Goal: Transaction & Acquisition: Purchase product/service

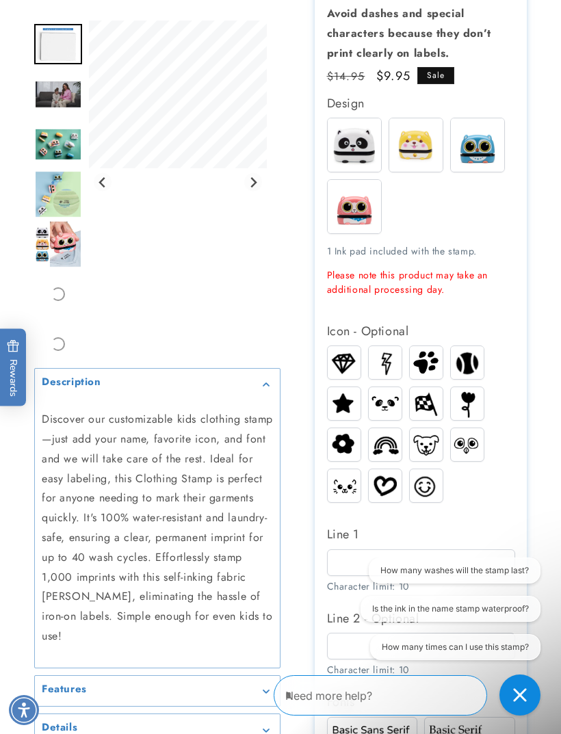
scroll to position [353, 0]
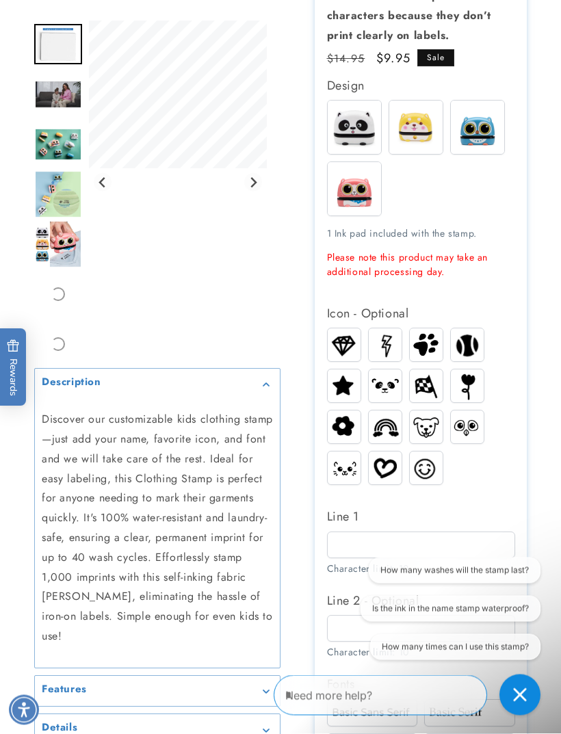
click at [390, 469] on img at bounding box center [385, 468] width 33 height 26
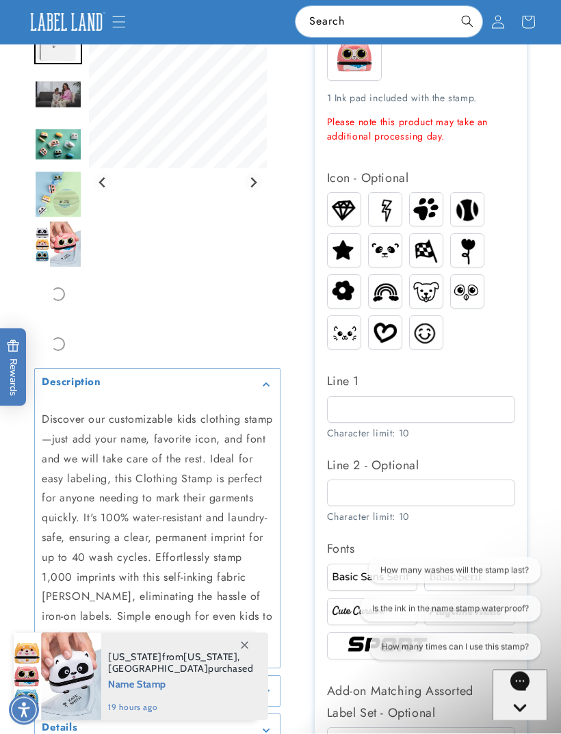
scroll to position [476, 0]
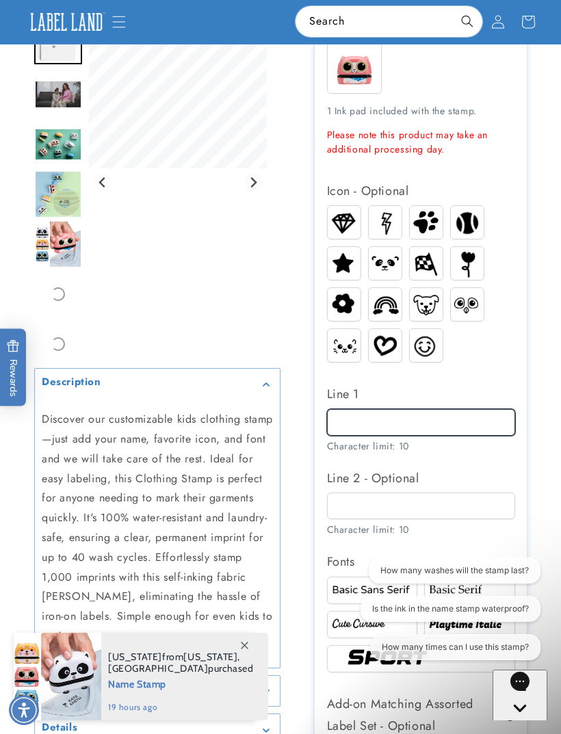
click at [442, 431] on input "Line 1" at bounding box center [421, 422] width 188 height 27
type input "**"
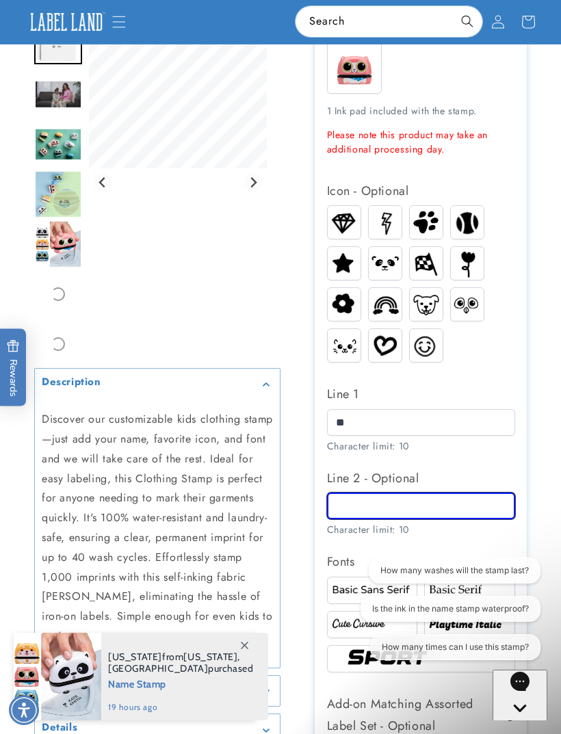
scroll to position [491, 0]
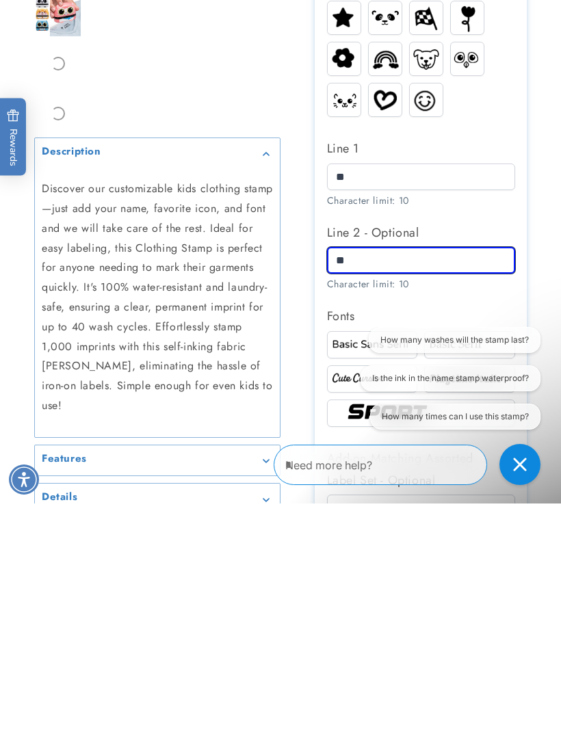
type input "*"
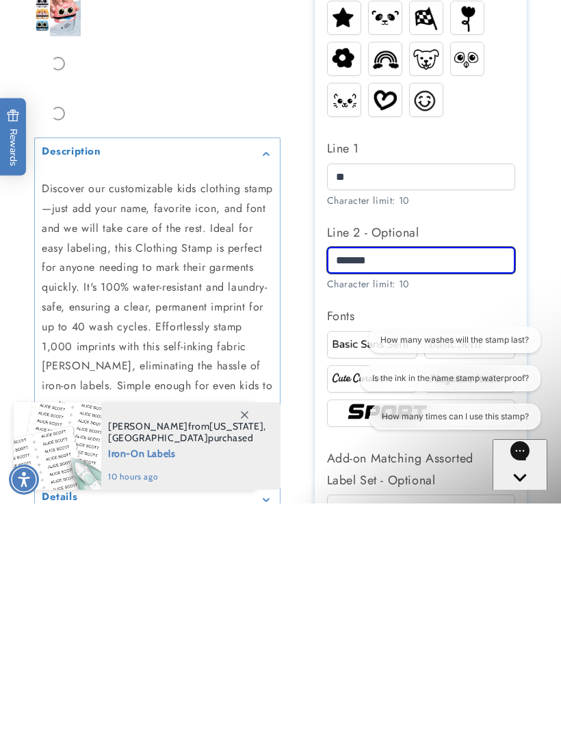
type input "*******"
click at [520, 478] on button "Chat with us" at bounding box center [519, 490] width 55 height 102
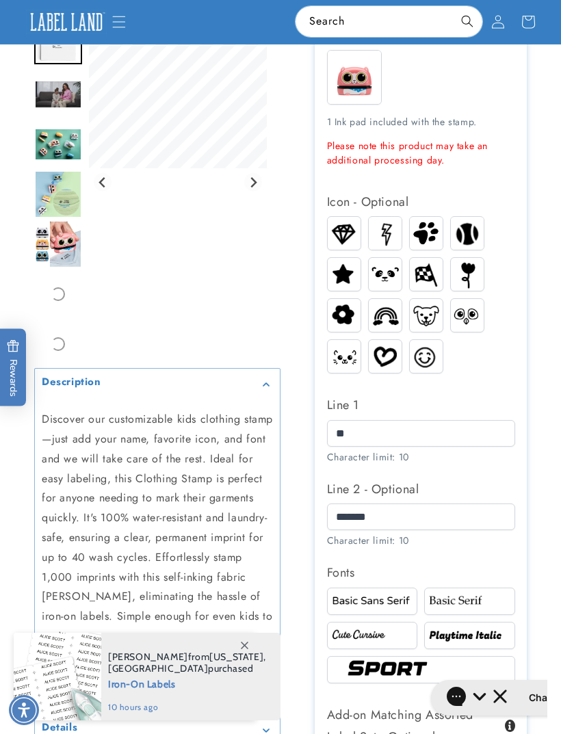
scroll to position [466, 0]
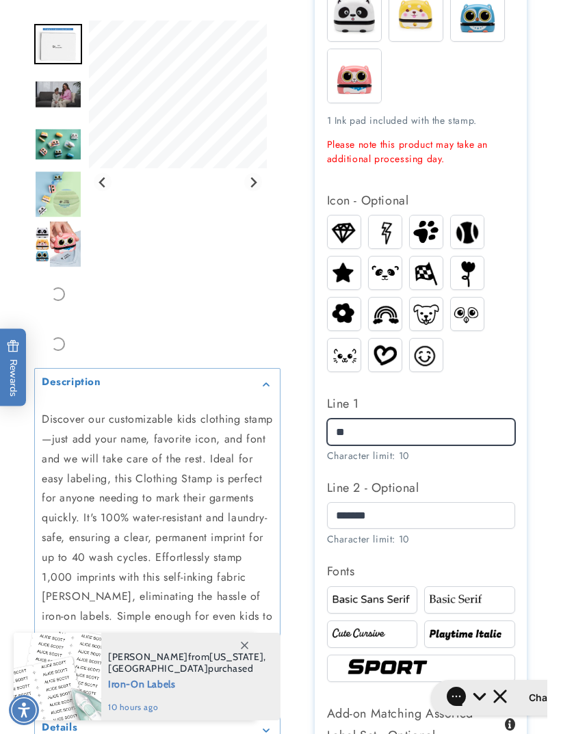
click at [416, 445] on input "**" at bounding box center [421, 431] width 188 height 27
type input "*"
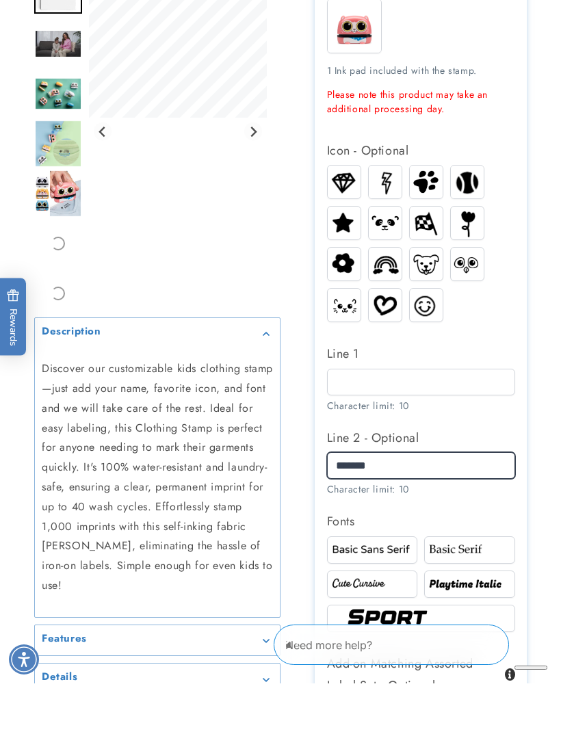
click at [475, 503] on input "*******" at bounding box center [421, 516] width 188 height 27
type input "*"
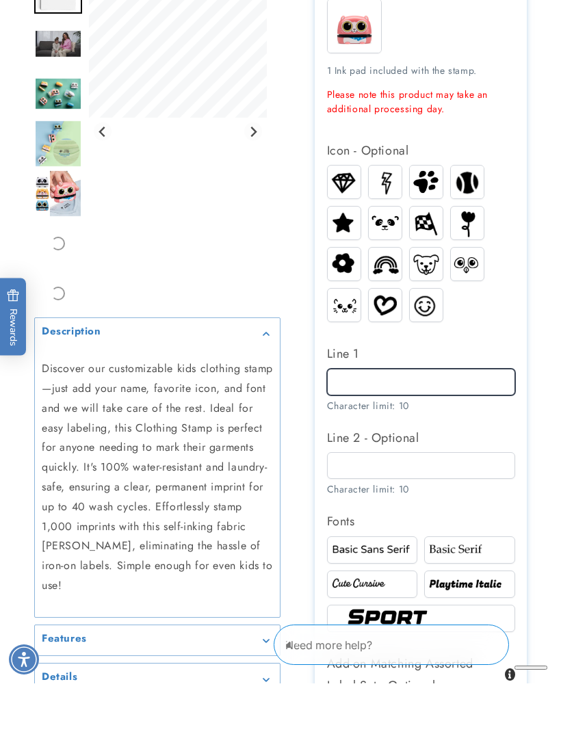
click at [481, 419] on input "Line 1" at bounding box center [421, 432] width 188 height 27
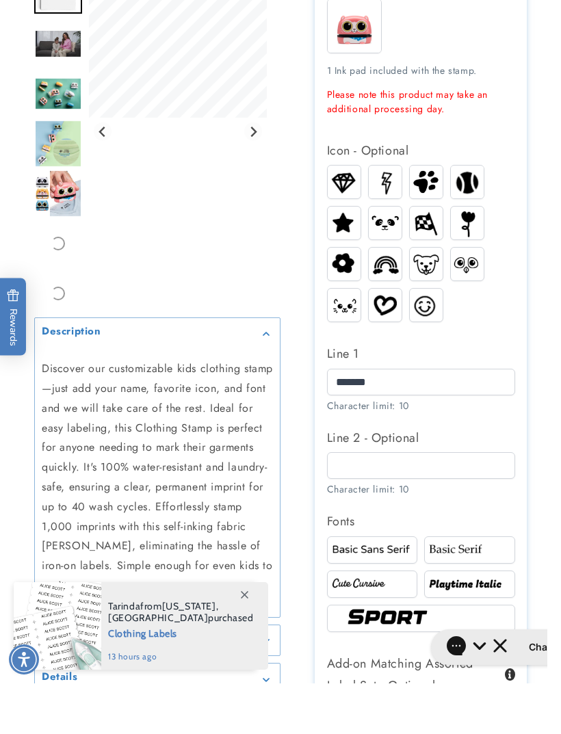
click at [442, 477] on label "Line 2 - Optional" at bounding box center [421, 488] width 188 height 22
click at [442, 503] on input "Line 2 - Optional" at bounding box center [421, 516] width 188 height 27
click at [334, 419] on input "*******" at bounding box center [421, 432] width 188 height 27
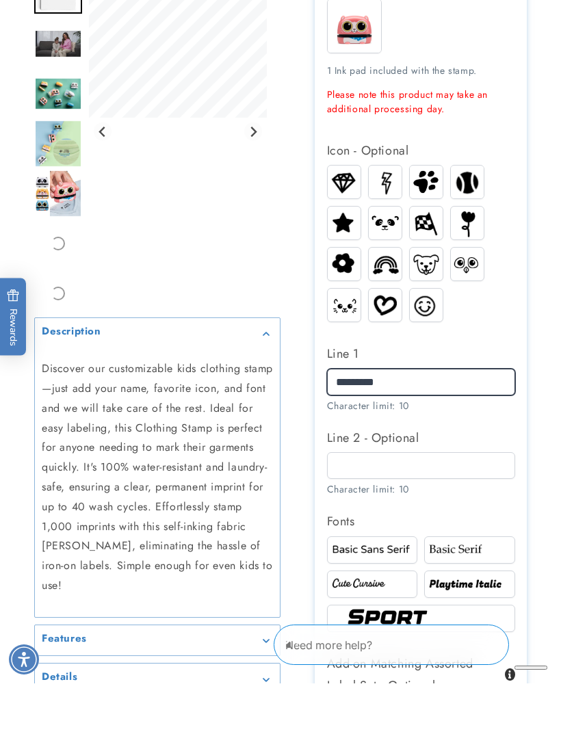
type input "*******"
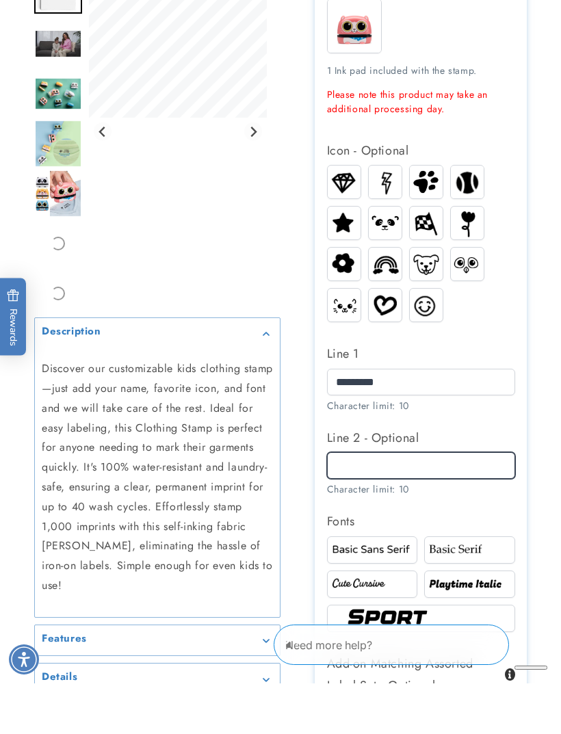
click at [424, 503] on input "Line 2 - Optional" at bounding box center [421, 516] width 188 height 27
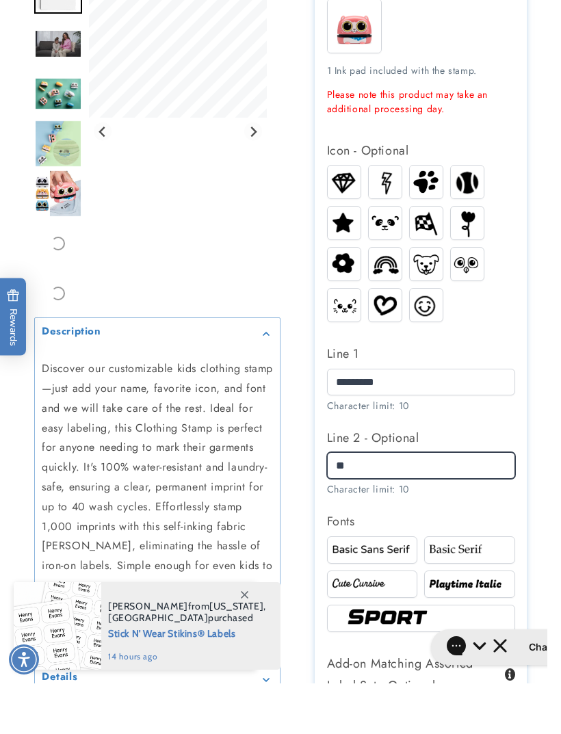
type input "*"
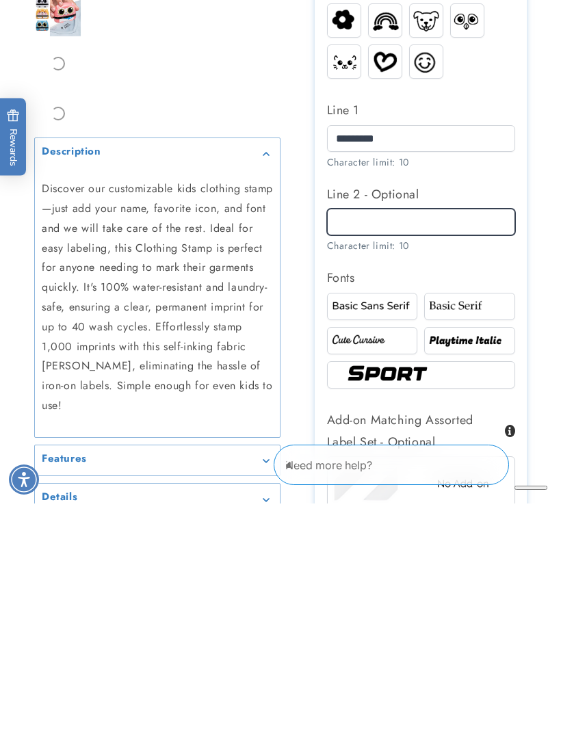
scroll to position [530, 0]
click at [495, 529] on img at bounding box center [469, 536] width 87 height 14
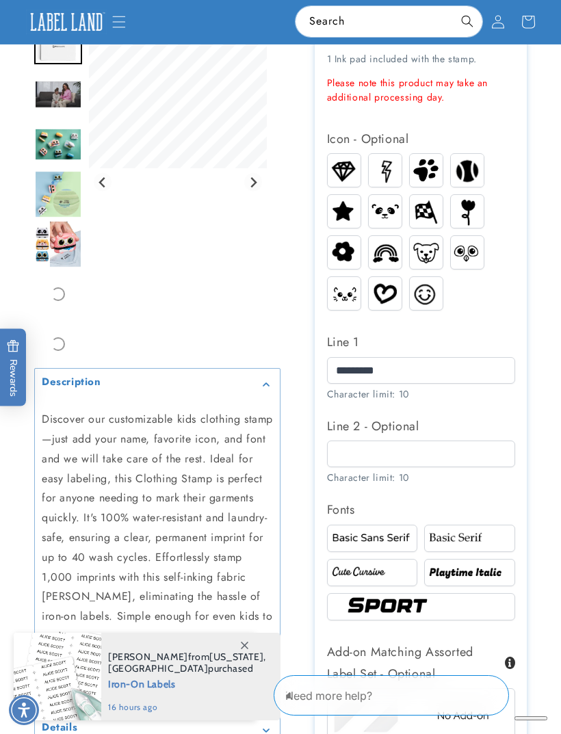
scroll to position [527, 0]
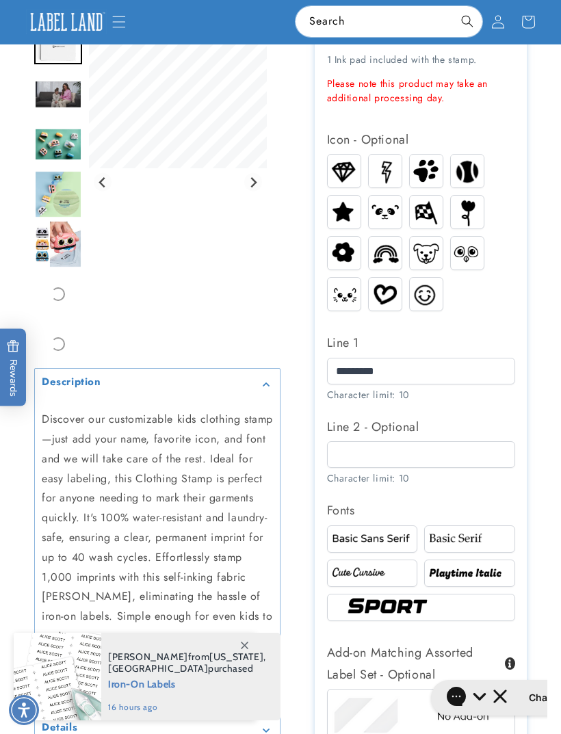
click at [388, 580] on img at bounding box center [372, 572] width 87 height 14
click at [479, 580] on img at bounding box center [469, 572] width 87 height 14
click at [489, 580] on img at bounding box center [469, 572] width 87 height 14
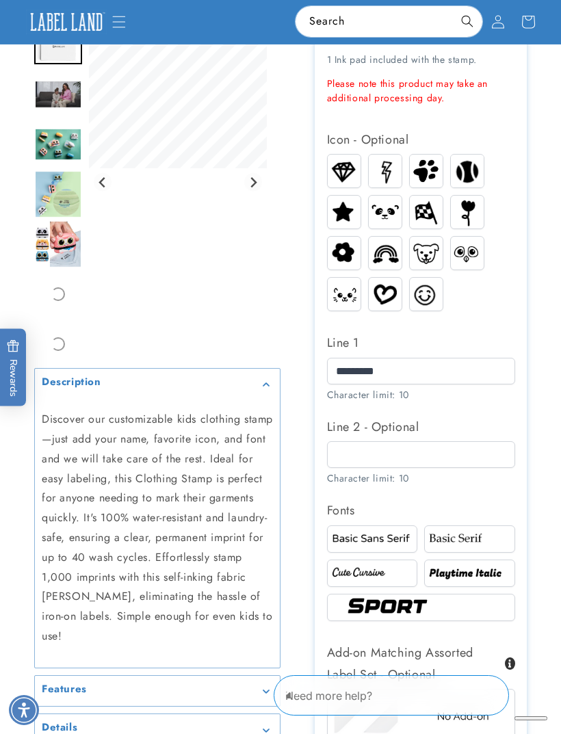
click at [483, 546] on img at bounding box center [469, 538] width 87 height 14
click at [478, 580] on img at bounding box center [469, 572] width 87 height 14
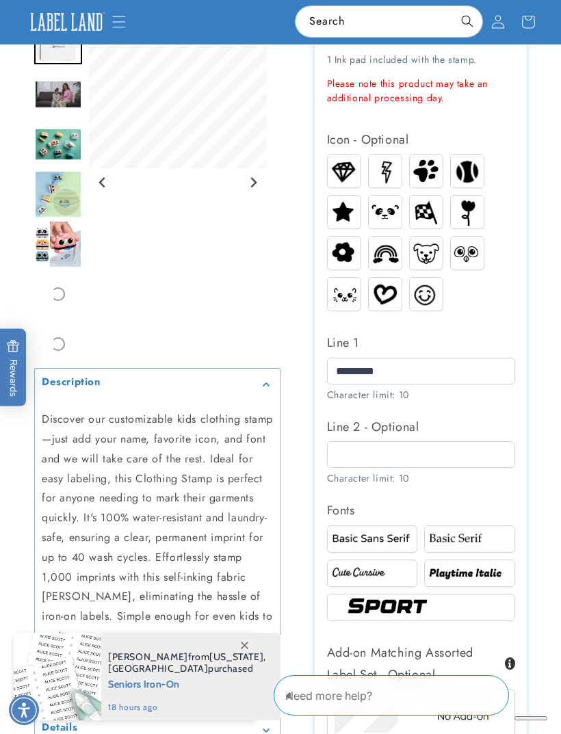
click at [483, 617] on img at bounding box center [421, 607] width 156 height 26
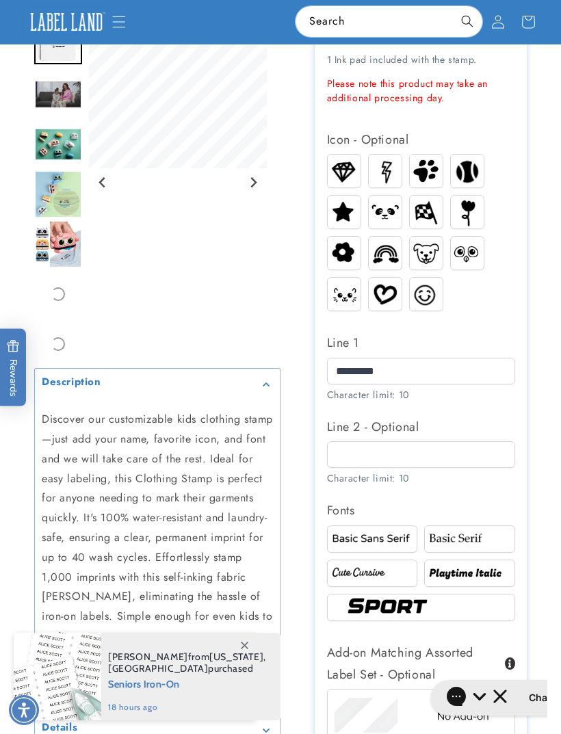
click at [482, 580] on img at bounding box center [469, 572] width 87 height 14
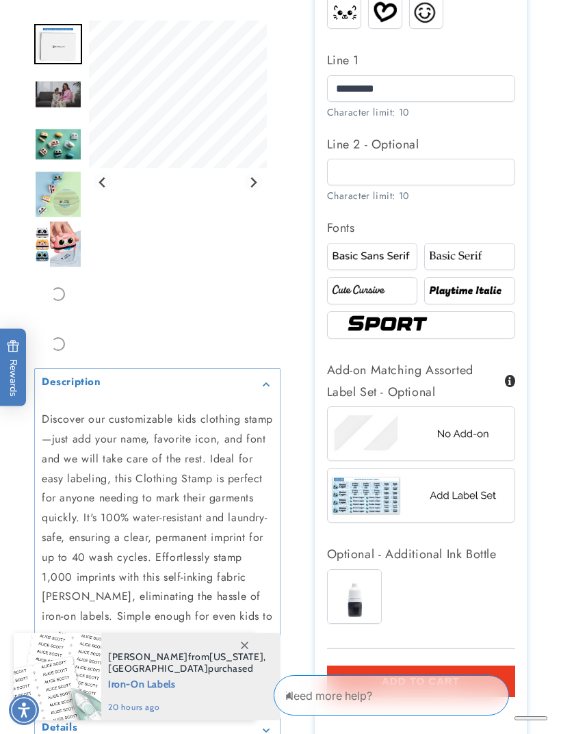
scroll to position [811, 0]
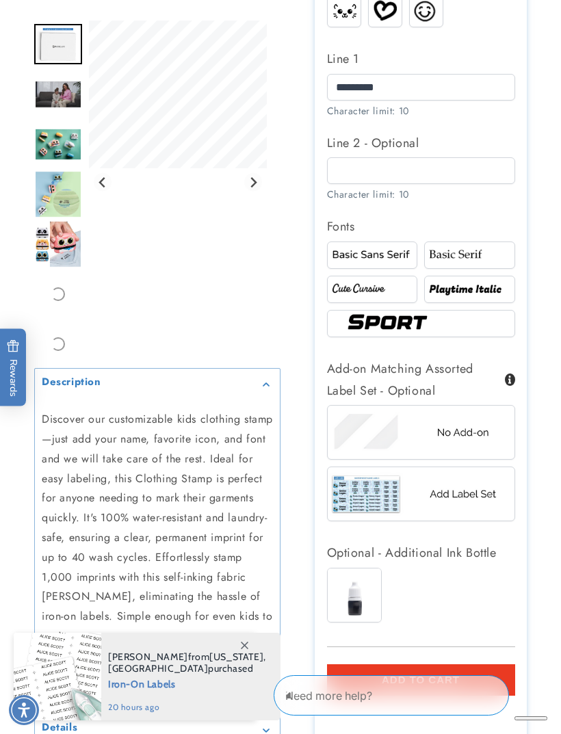
click at [452, 507] on img at bounding box center [421, 493] width 187 height 46
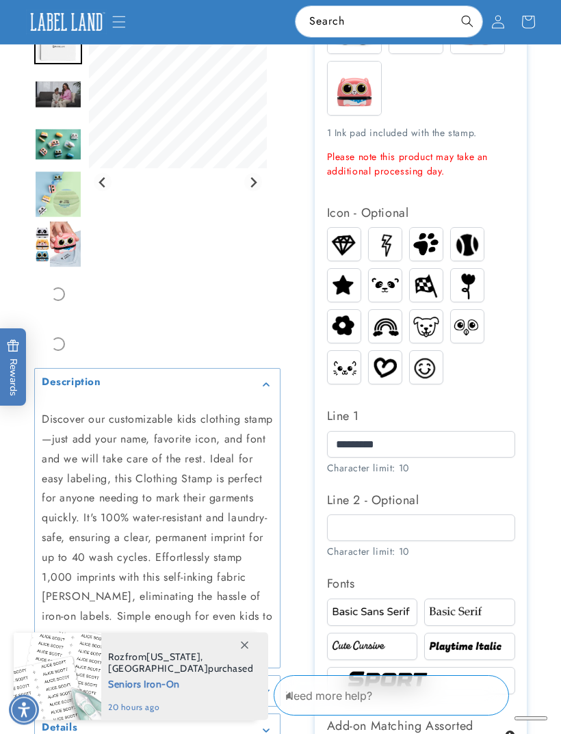
scroll to position [454, 0]
click at [246, 644] on icon at bounding box center [245, 645] width 8 height 8
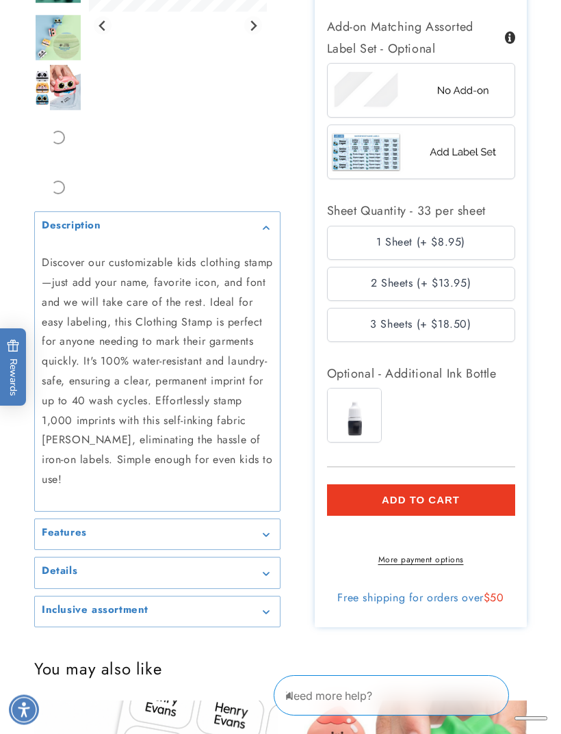
click at [260, 540] on div "Features" at bounding box center [157, 535] width 231 height 10
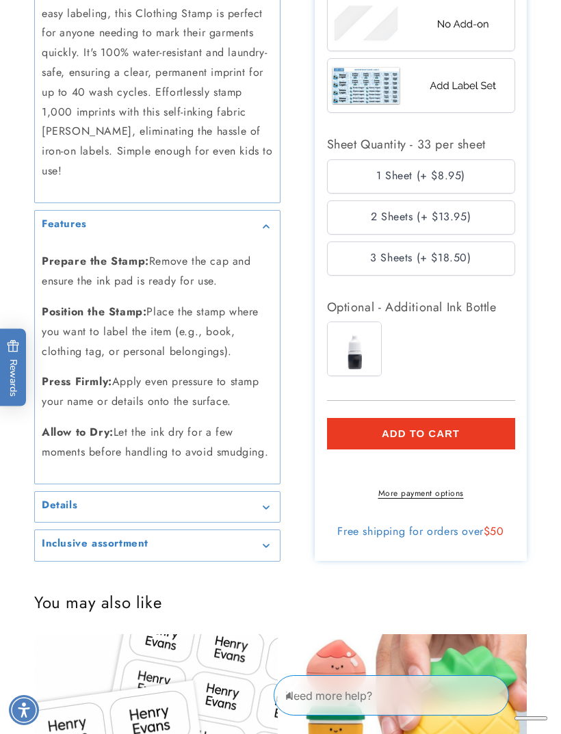
scroll to position [1226, 0]
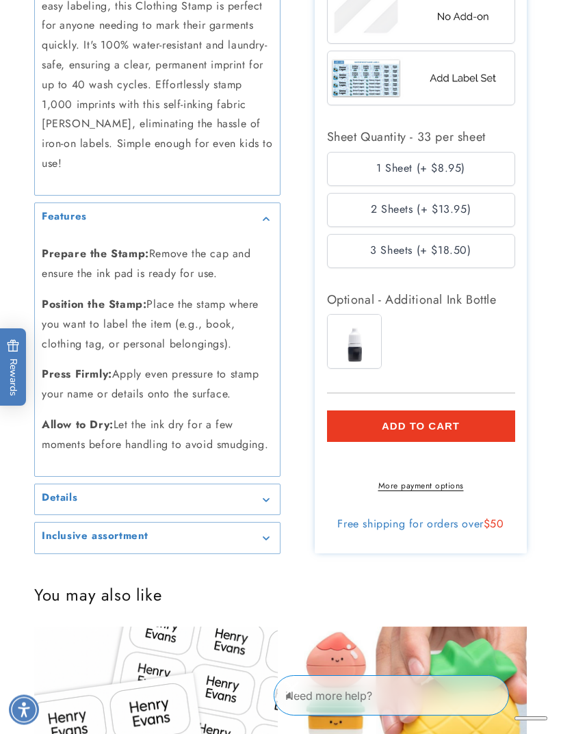
click at [276, 515] on summary "Details" at bounding box center [157, 499] width 245 height 31
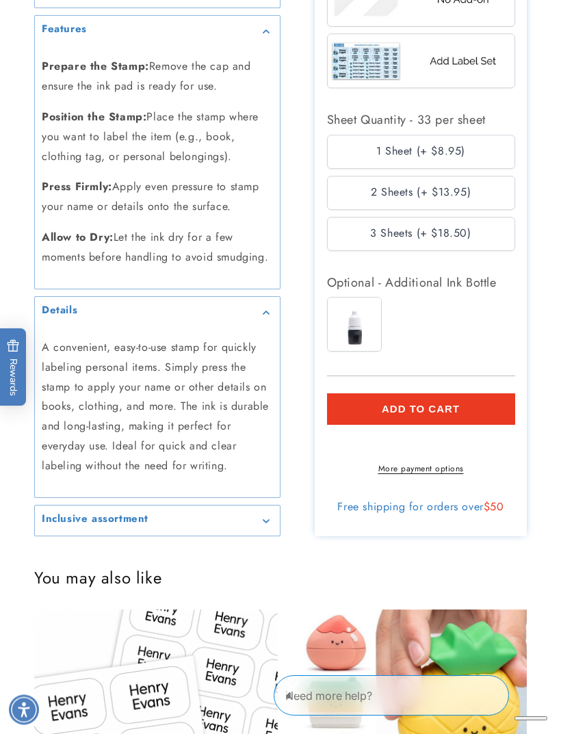
scroll to position [1244, 0]
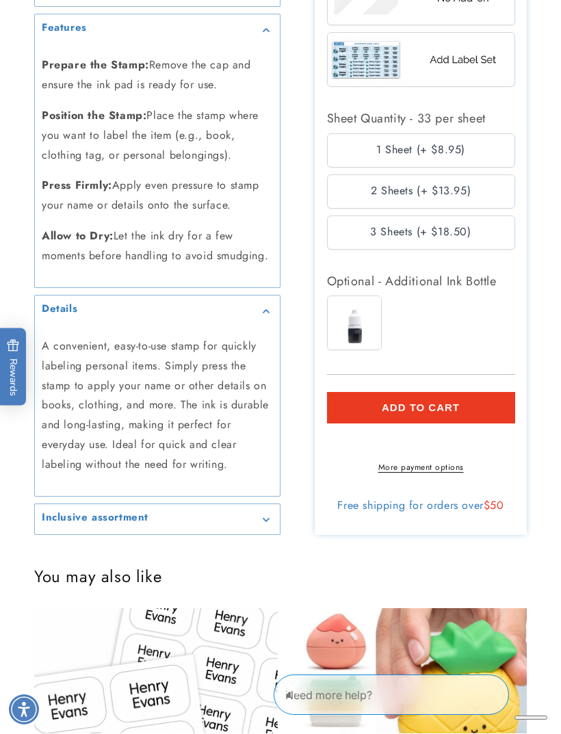
click at [263, 535] on summary "Inclusive assortment" at bounding box center [157, 520] width 245 height 31
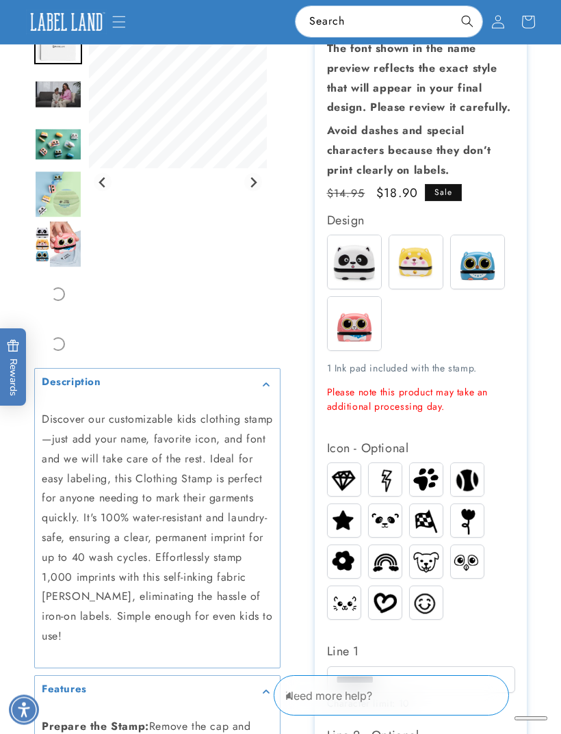
scroll to position [206, 0]
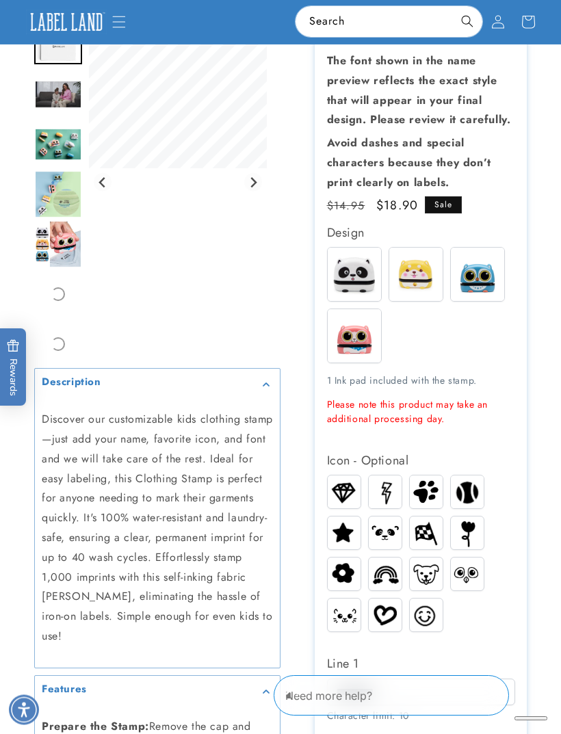
click at [370, 341] on img at bounding box center [354, 336] width 53 height 53
click at [369, 349] on img at bounding box center [354, 335] width 53 height 53
click at [424, 275] on img at bounding box center [415, 274] width 53 height 53
click at [364, 288] on img at bounding box center [354, 274] width 53 height 53
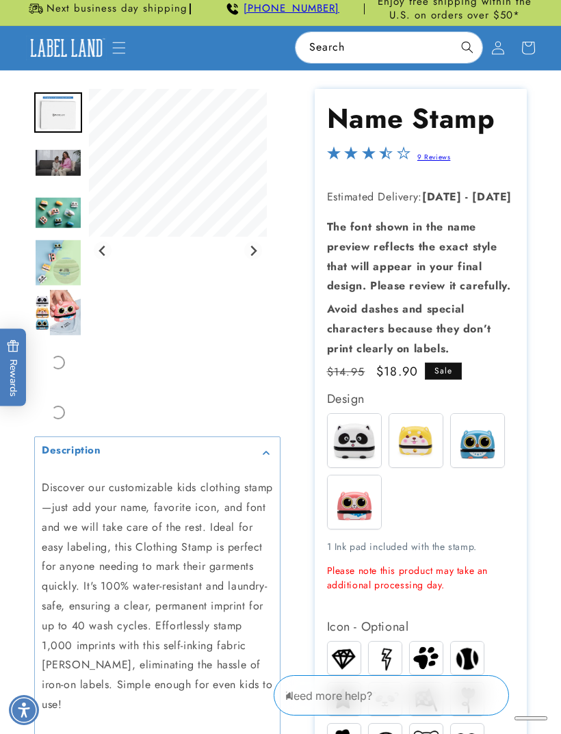
scroll to position [40, 0]
click at [260, 266] on div "Gallery Viewer" at bounding box center [178, 251] width 178 height 323
click at [263, 267] on div "Gallery Viewer" at bounding box center [178, 251] width 178 height 323
click at [258, 256] on icon "Next slide" at bounding box center [253, 250] width 11 height 11
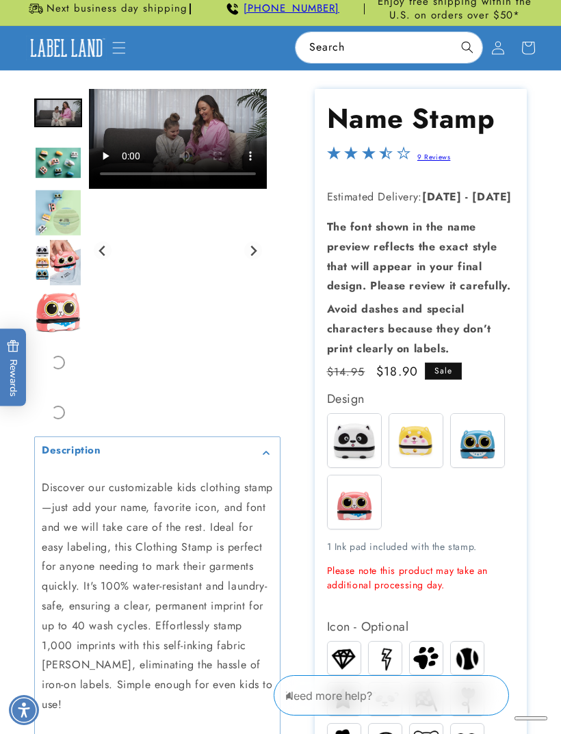
click at [256, 256] on icon "Next slide" at bounding box center [253, 250] width 6 height 10
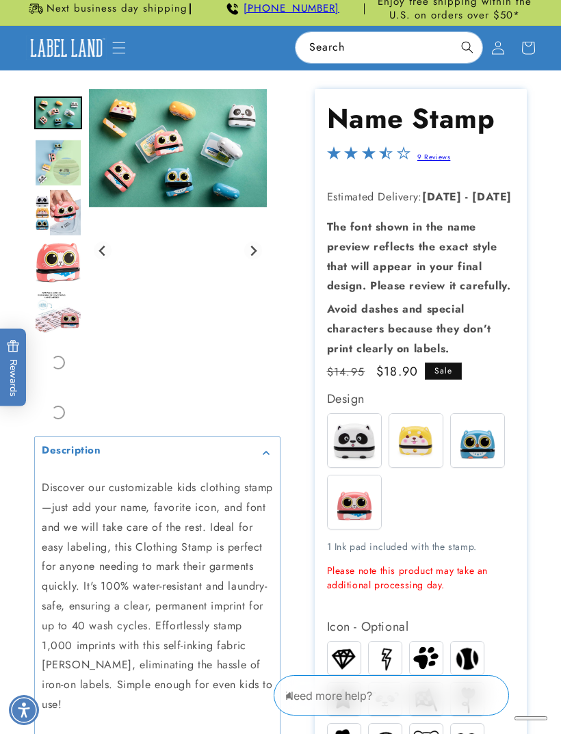
click at [254, 258] on div "Gallery Viewer" at bounding box center [178, 250] width 178 height 323
click at [256, 260] on button "Next slide" at bounding box center [253, 250] width 18 height 18
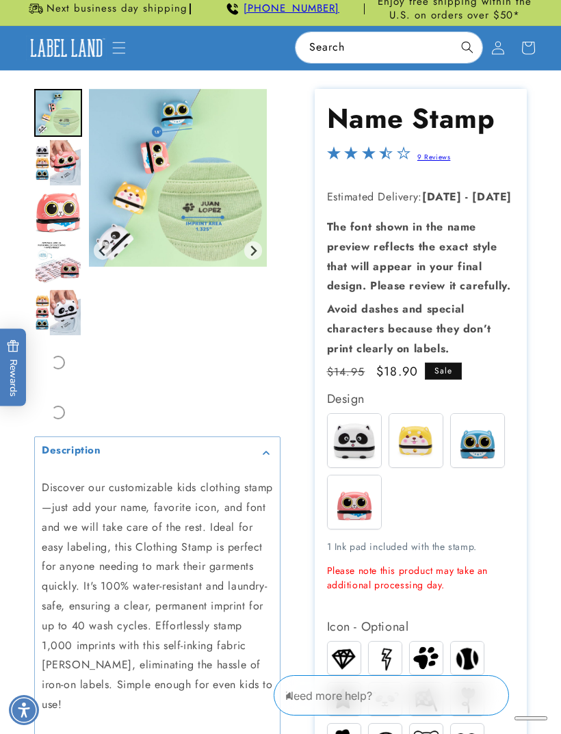
click at [256, 256] on icon "Next slide" at bounding box center [253, 250] width 6 height 10
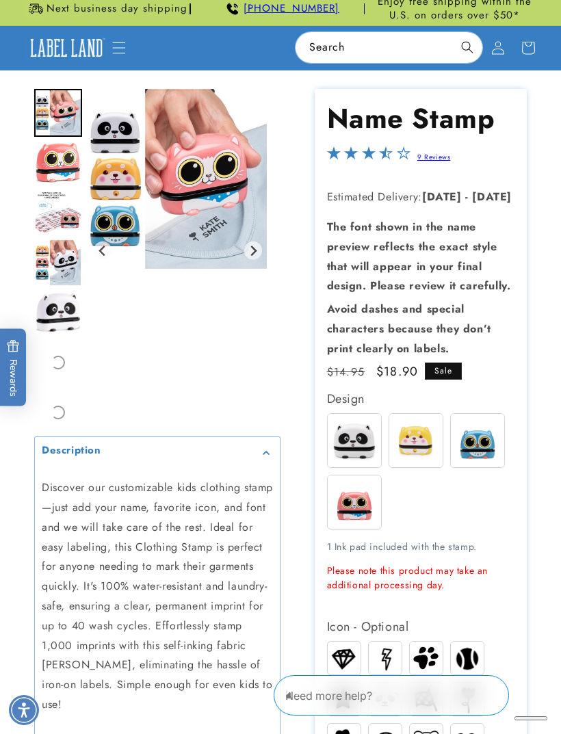
click at [256, 256] on icon "Next slide" at bounding box center [253, 250] width 6 height 10
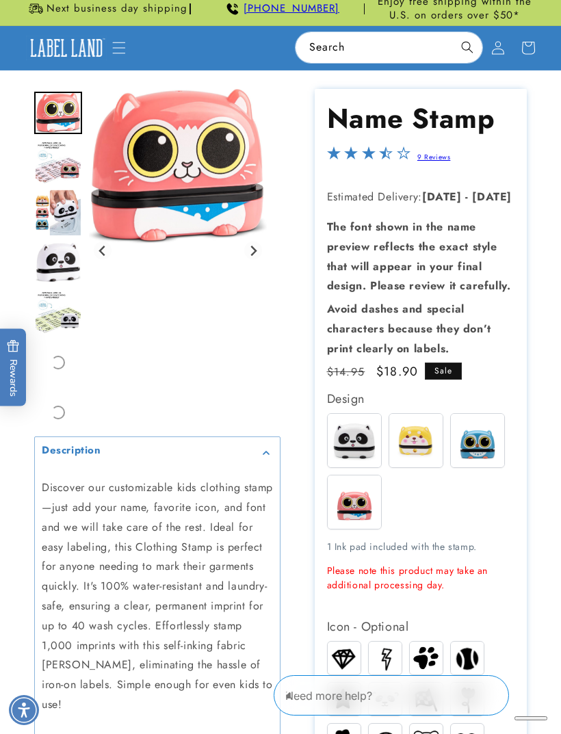
click at [254, 260] on button "Next slide" at bounding box center [253, 250] width 18 height 18
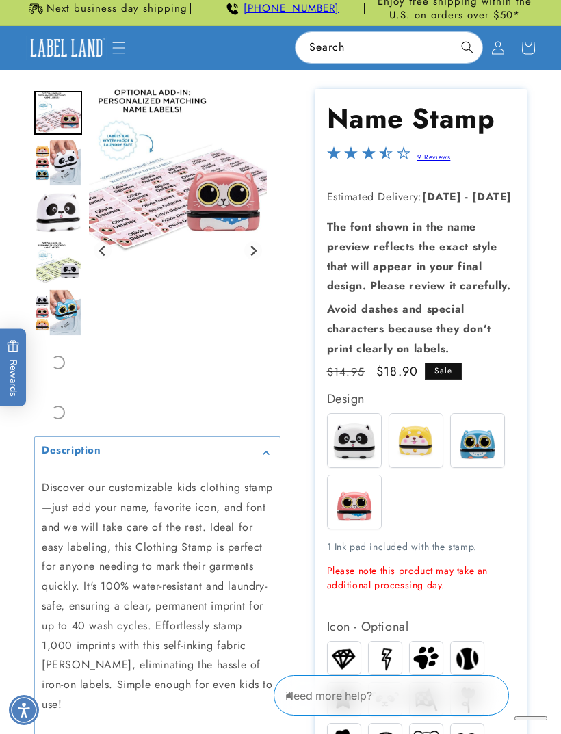
click at [254, 252] on img "Gallery Viewer" at bounding box center [178, 170] width 178 height 163
click at [256, 260] on button "Next slide" at bounding box center [253, 250] width 18 height 18
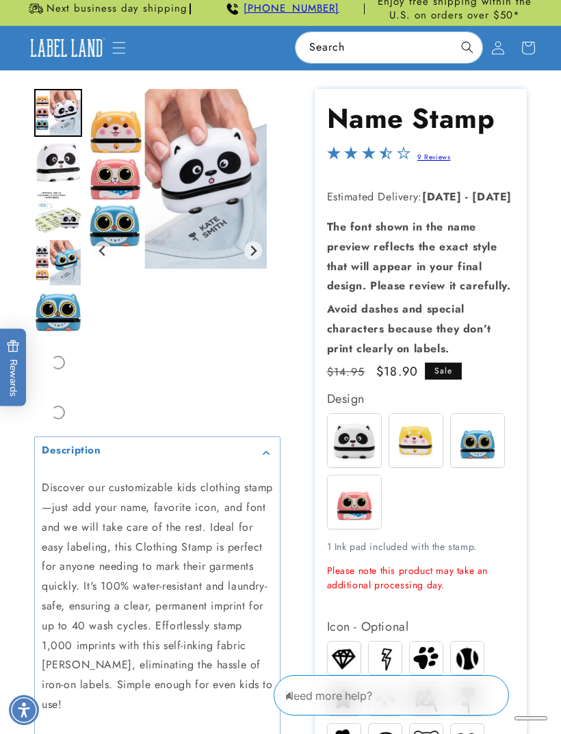
click at [258, 256] on icon "Next slide" at bounding box center [253, 250] width 11 height 11
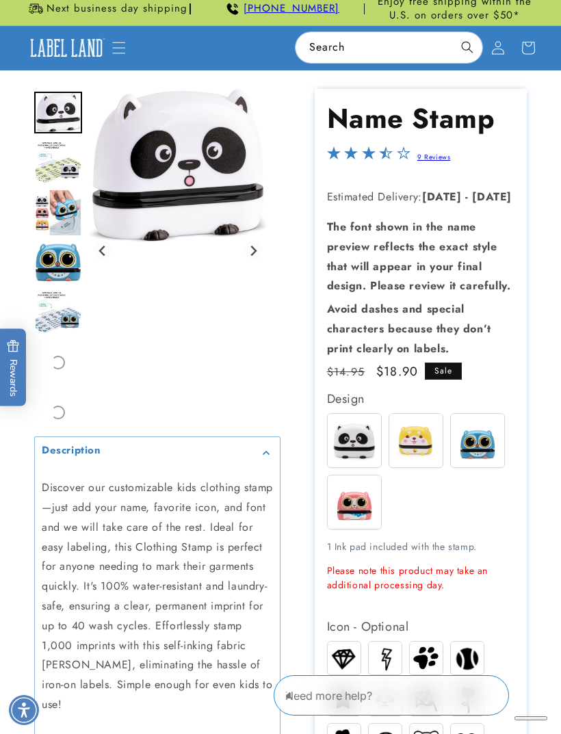
click at [260, 260] on button "Next slide" at bounding box center [253, 250] width 18 height 18
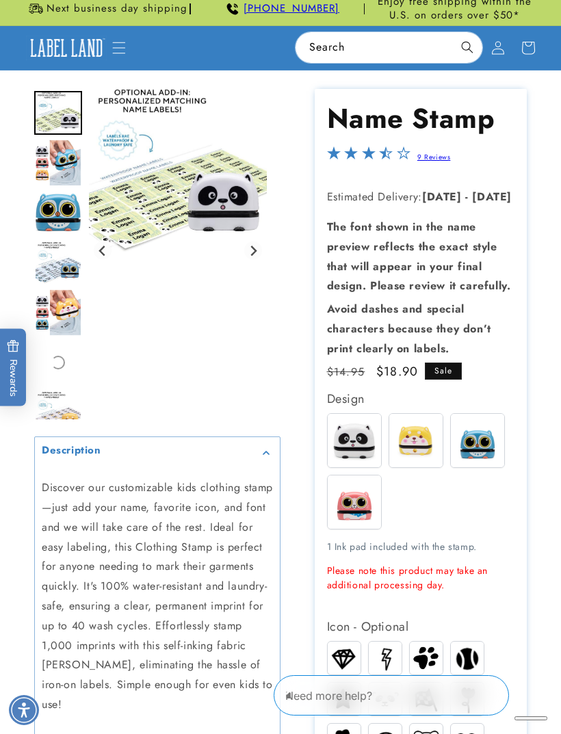
click at [256, 252] on img "Gallery Viewer" at bounding box center [178, 170] width 178 height 163
click at [260, 252] on img "Gallery Viewer" at bounding box center [178, 170] width 178 height 163
click at [258, 252] on img "Gallery Viewer" at bounding box center [178, 170] width 178 height 163
click at [258, 256] on icon "Next slide" at bounding box center [253, 250] width 11 height 11
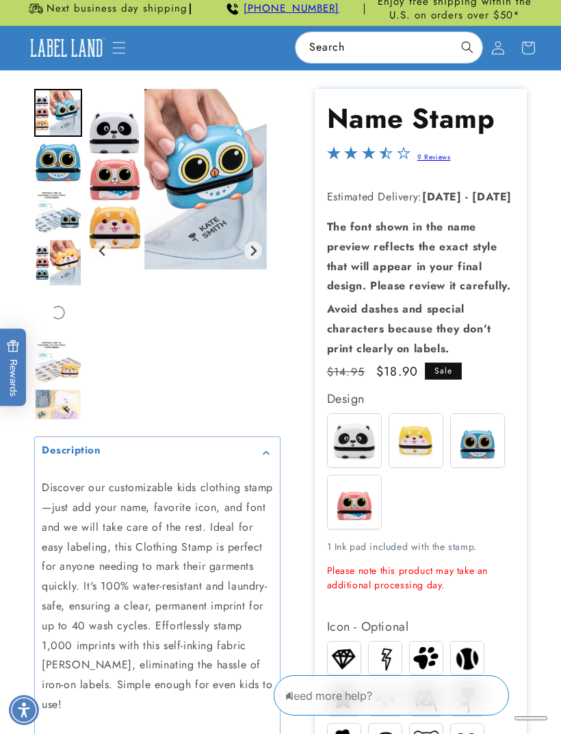
click at [258, 256] on icon "Next slide" at bounding box center [253, 250] width 11 height 11
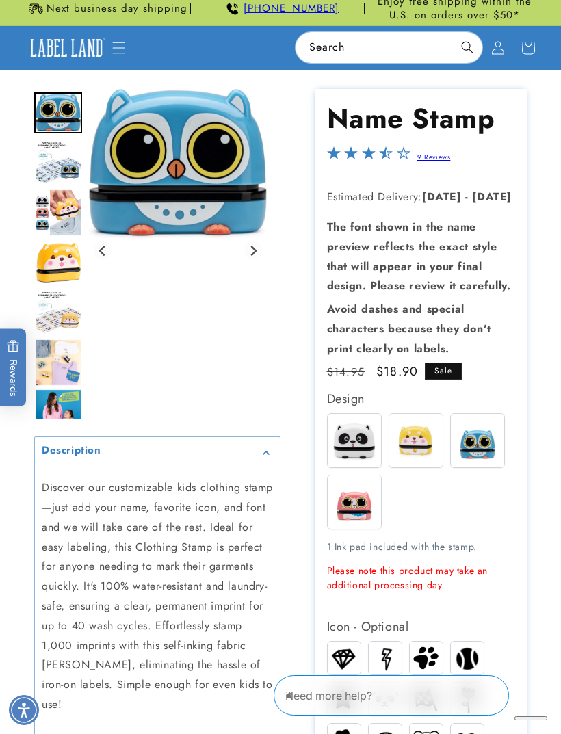
click at [258, 256] on icon "Next slide" at bounding box center [253, 250] width 11 height 11
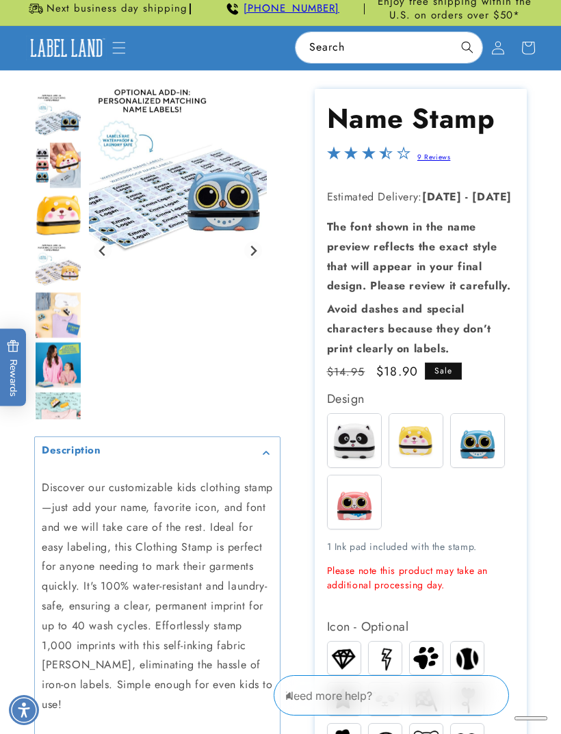
click at [258, 256] on icon "Next slide" at bounding box center [253, 250] width 11 height 11
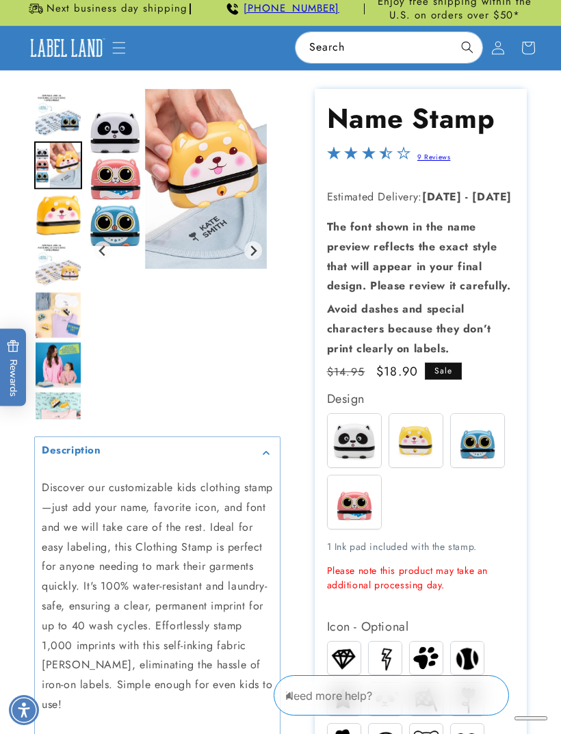
click at [258, 256] on icon "Next slide" at bounding box center [253, 250] width 11 height 11
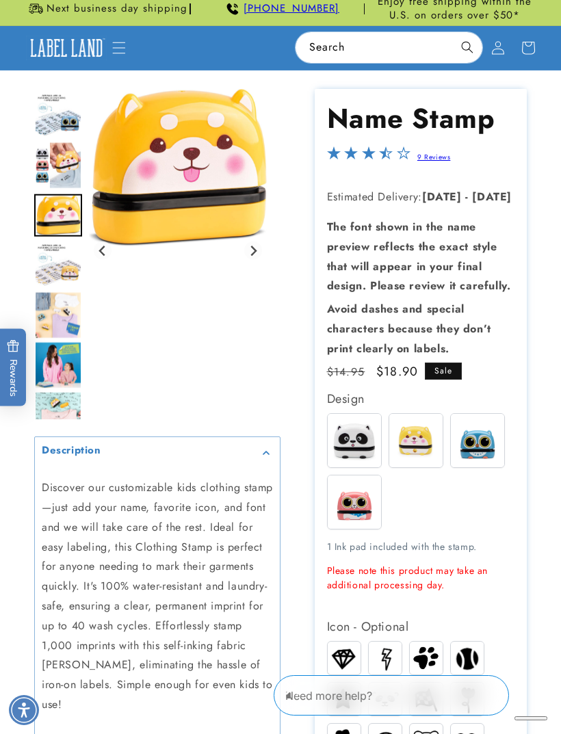
click at [259, 260] on button "Next slide" at bounding box center [253, 250] width 18 height 18
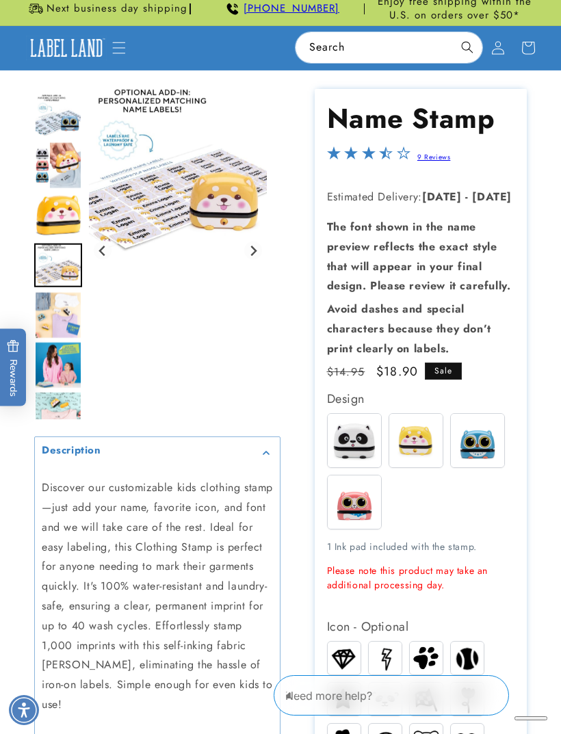
click at [256, 252] on img "Gallery Viewer" at bounding box center [178, 170] width 178 height 163
click at [261, 271] on div "Gallery Viewer" at bounding box center [178, 250] width 178 height 323
click at [260, 260] on button "Next slide" at bounding box center [253, 250] width 18 height 18
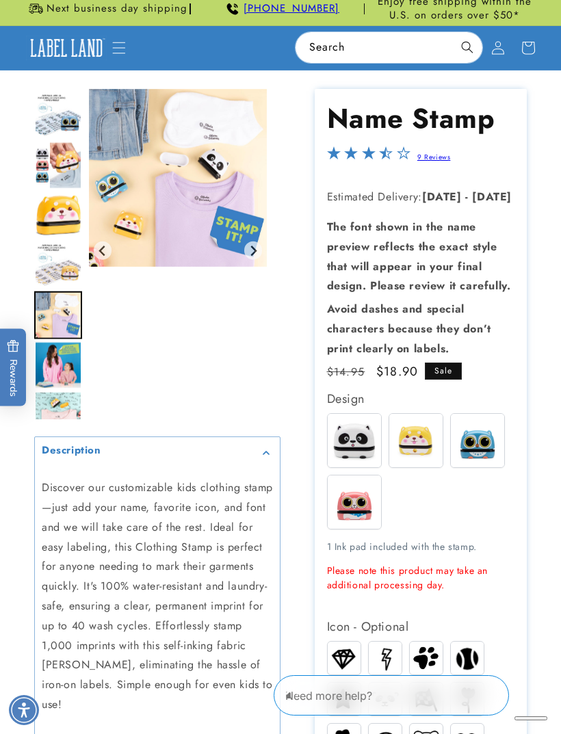
click at [261, 260] on button "Next slide" at bounding box center [253, 250] width 18 height 18
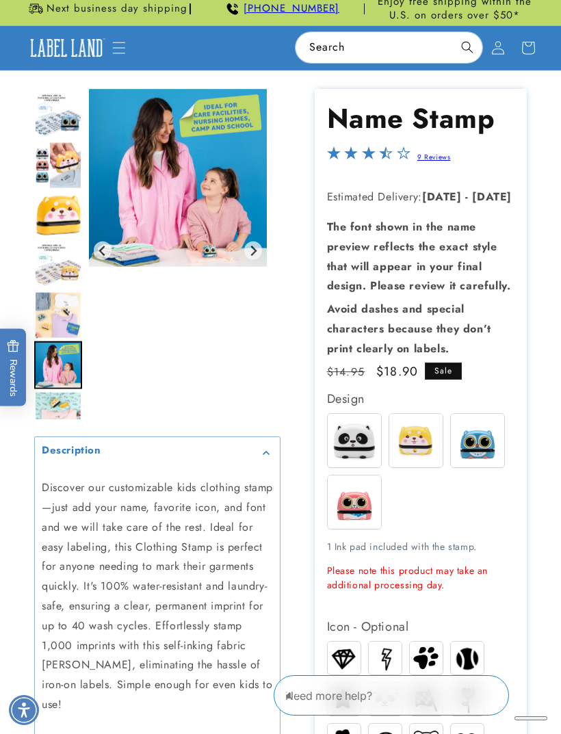
click at [262, 267] on img "Gallery Viewer" at bounding box center [178, 178] width 178 height 178
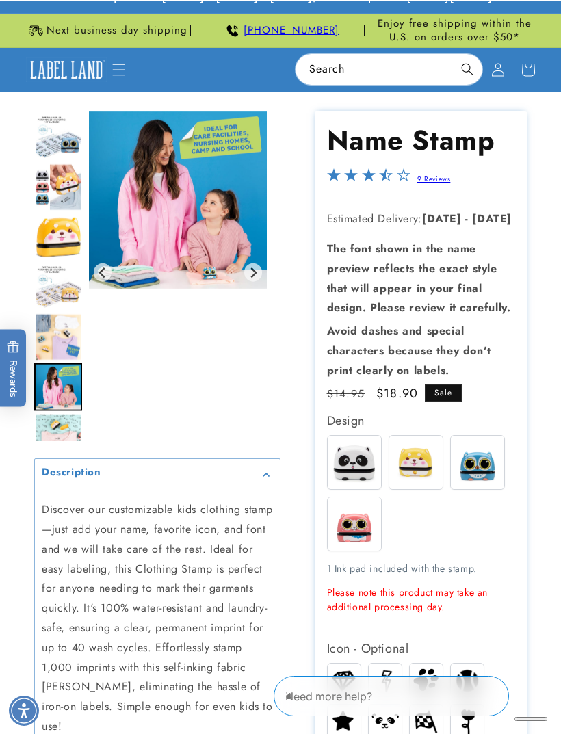
scroll to position [0, 0]
